Goal: Task Accomplishment & Management: Manage account settings

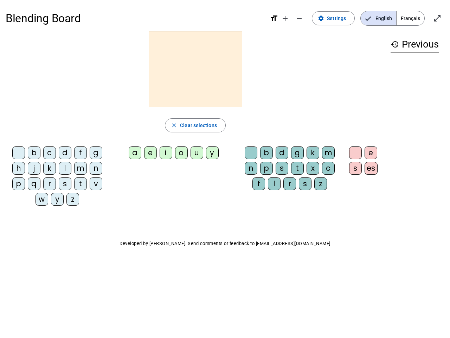
click at [286, 18] on mat-icon "add" at bounding box center [285, 18] width 8 height 8
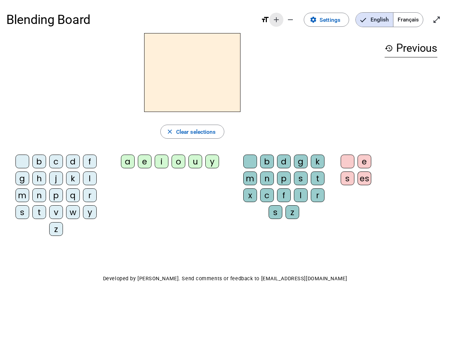
click at [300, 18] on div "Blending Board format_size add remove settings Settings English Français open_i…" at bounding box center [224, 19] width 437 height 27
click at [334, 18] on span "Settings" at bounding box center [330, 19] width 21 height 9
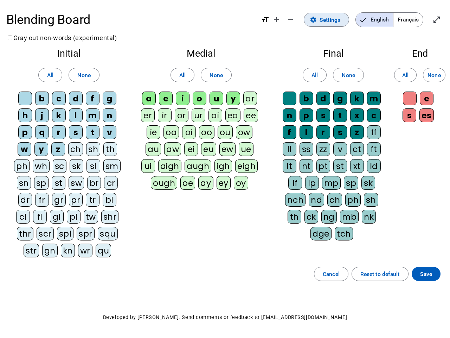
click at [378, 18] on span "English" at bounding box center [374, 20] width 37 height 14
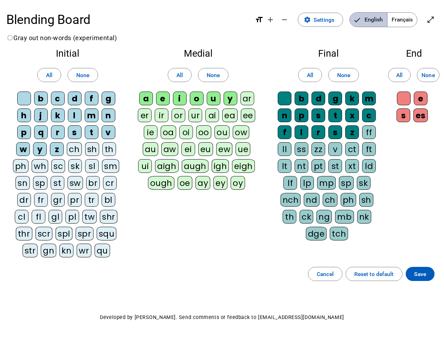
click at [378, 18] on span "English" at bounding box center [368, 20] width 37 height 14
click at [410, 18] on span "Français" at bounding box center [403, 20] width 30 height 14
click at [410, 18] on span "Français" at bounding box center [397, 20] width 40 height 14
click at [437, 18] on span "Enter full screen" at bounding box center [430, 19] width 17 height 17
click at [195, 125] on letter-bubble "oi" at bounding box center [187, 133] width 17 height 17
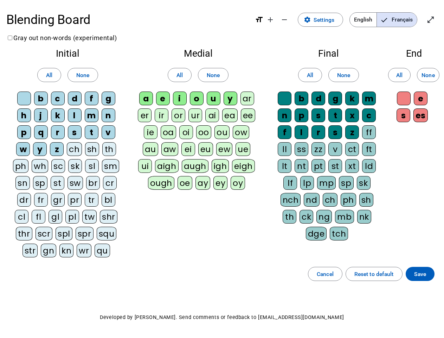
click at [20, 154] on div "w" at bounding box center [23, 149] width 14 height 14
